Goal: Find specific page/section: Find specific page/section

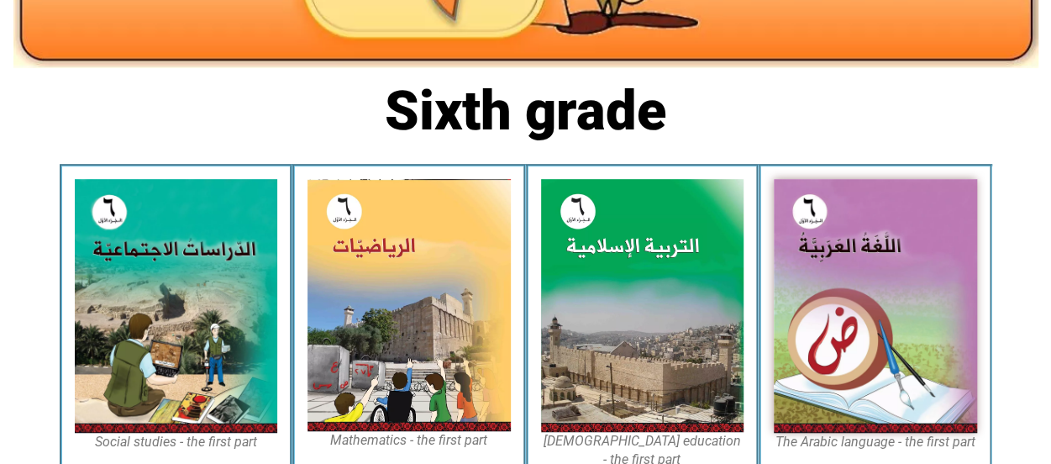
scroll to position [381, 0]
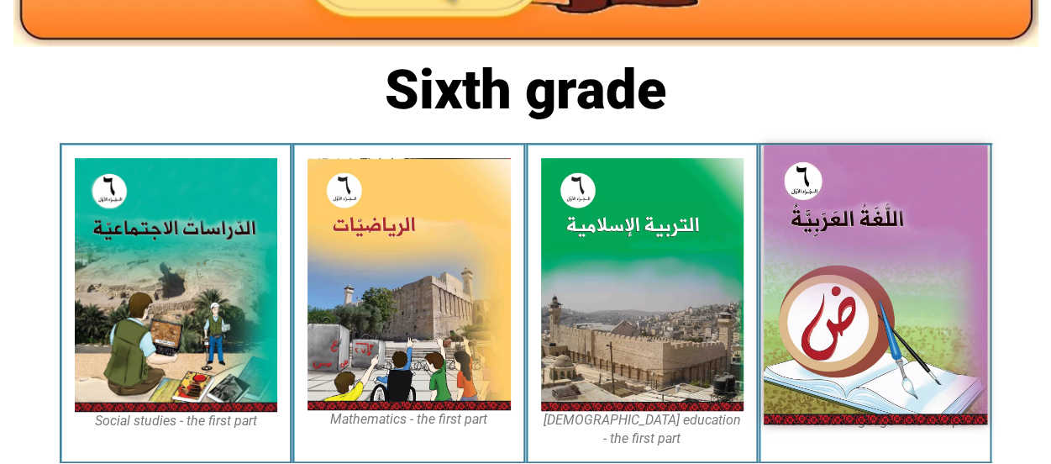
click at [925, 293] on img at bounding box center [875, 284] width 223 height 279
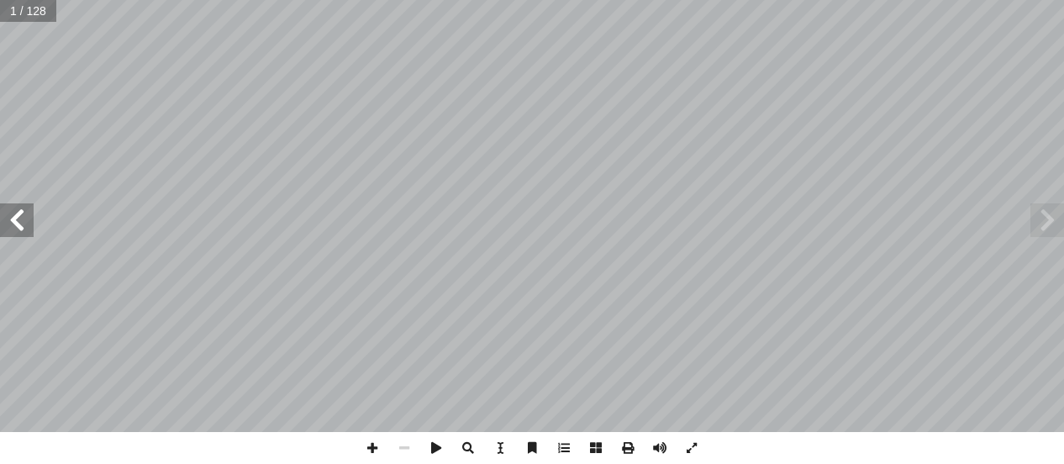
click at [10, 232] on span at bounding box center [17, 220] width 34 height 34
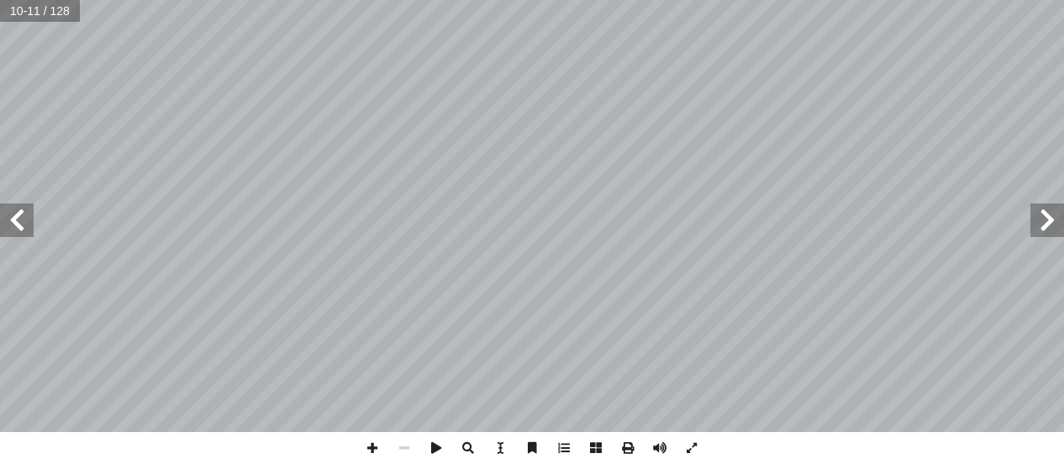
click at [27, 213] on span at bounding box center [17, 220] width 34 height 34
click at [373, 453] on span at bounding box center [372, 448] width 32 height 32
click at [698, 442] on span at bounding box center [691, 448] width 32 height 32
click at [375, 439] on span at bounding box center [372, 448] width 32 height 32
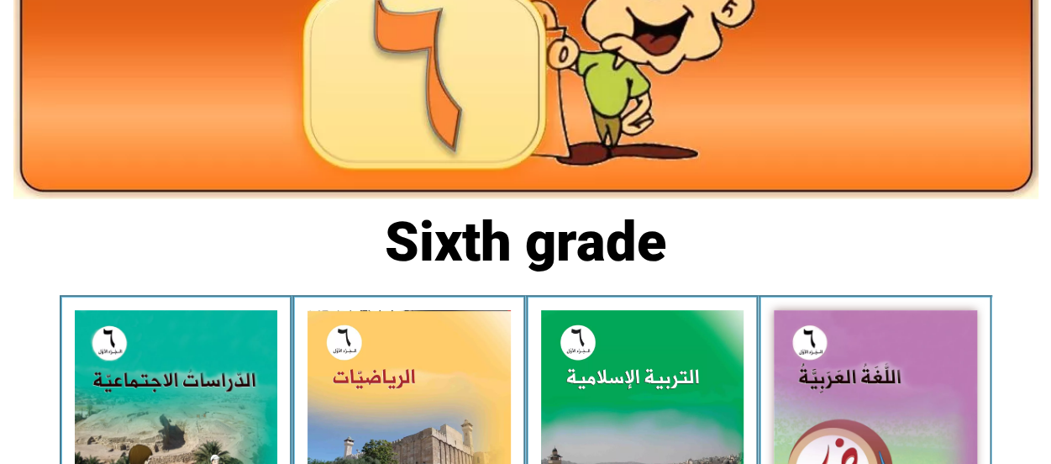
scroll to position [235, 0]
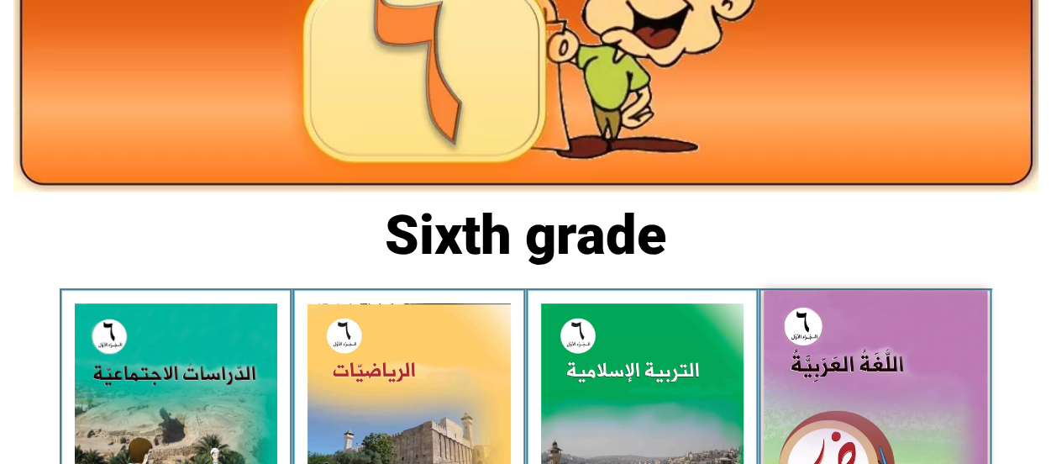
click at [892, 384] on img at bounding box center [875, 430] width 223 height 279
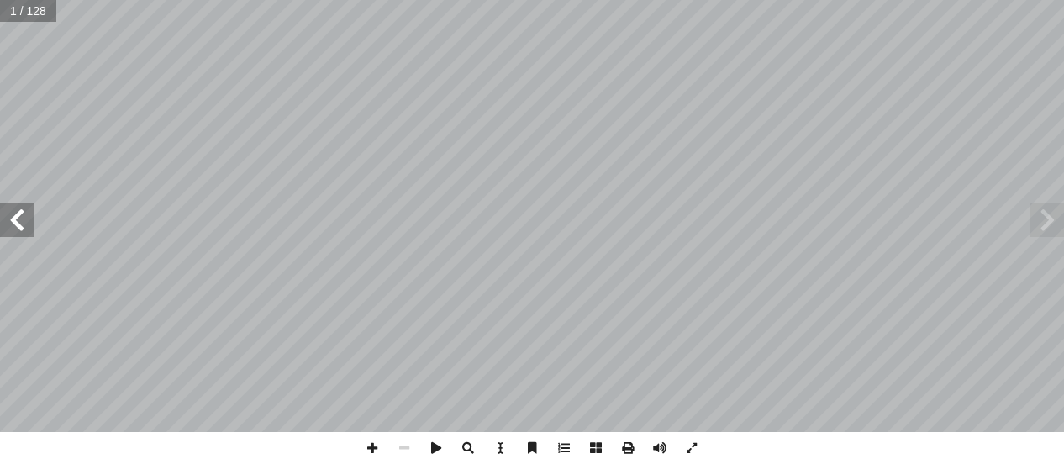
click at [6, 234] on span at bounding box center [17, 220] width 34 height 34
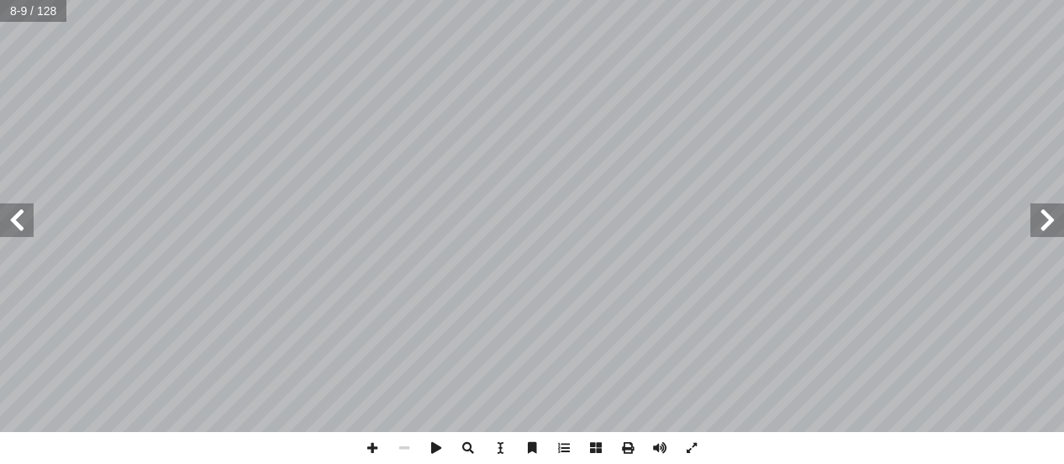
click at [6, 234] on span at bounding box center [17, 220] width 34 height 34
click at [686, 446] on span at bounding box center [691, 448] width 32 height 32
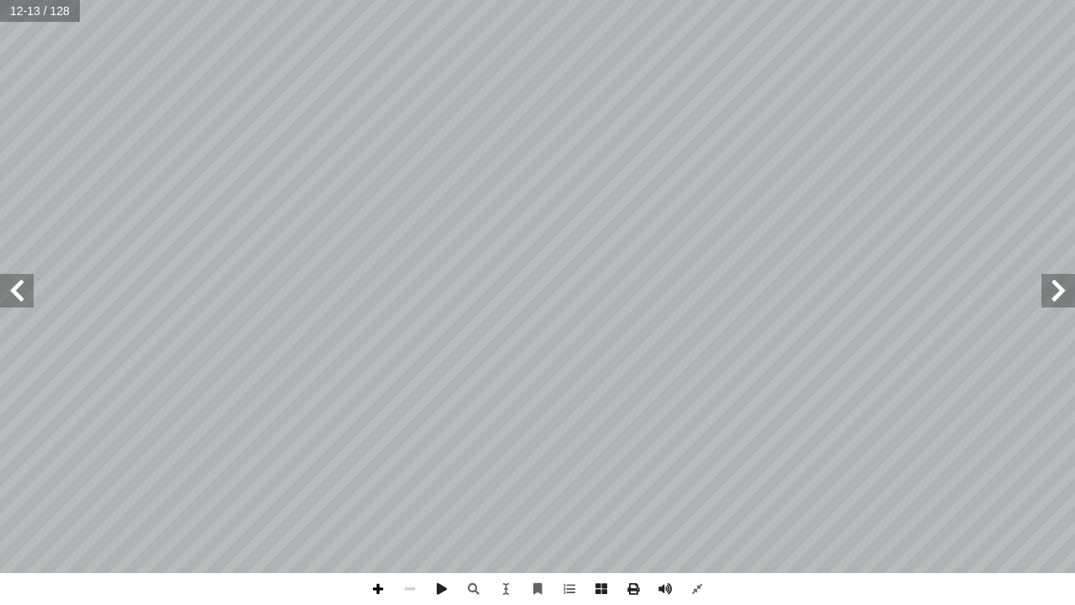
click at [386, 463] on span at bounding box center [378, 589] width 32 height 32
click at [373, 463] on span at bounding box center [378, 589] width 32 height 32
